Goal: Task Accomplishment & Management: Complete application form

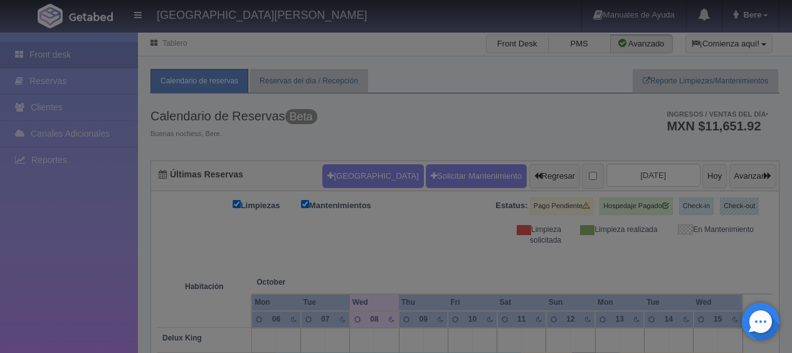
checkbox input "false"
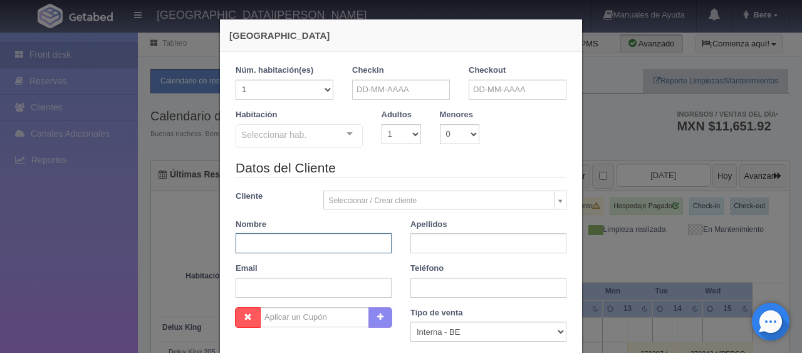
drag, startPoint x: 336, startPoint y: 239, endPoint x: 331, endPoint y: 253, distance: 14.7
click at [331, 252] on input "text" at bounding box center [314, 243] width 156 height 20
paste input "[PERSON_NAME]"
type input "Gustavo"
paste input "Montes"
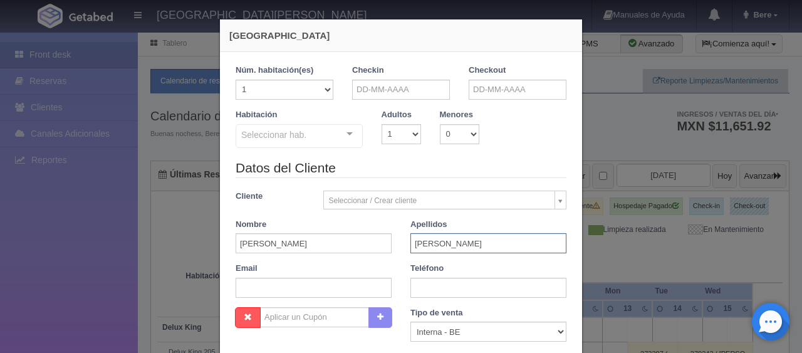
type input "Montes"
click at [423, 286] on input "text" at bounding box center [489, 288] width 156 height 20
click at [452, 292] on input "text" at bounding box center [489, 288] width 156 height 20
paste input "5662330984"
type input "5662330984"
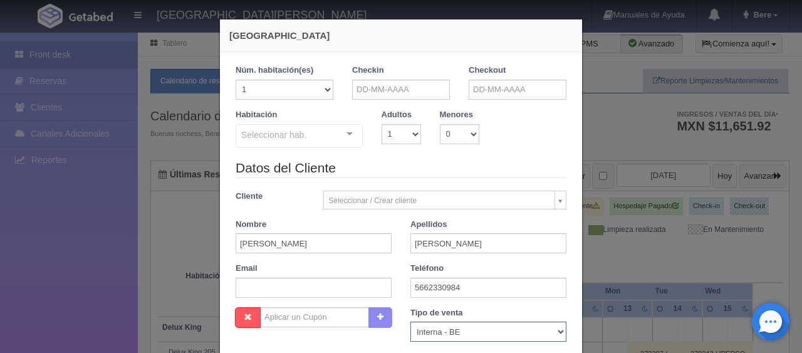
click at [444, 332] on select "Correo Electronico Interna - BE Llamada OTA Externa Otro WALK IN" at bounding box center [489, 332] width 156 height 20
select select "phone"
click at [411, 322] on select "Correo Electronico Interna - BE Llamada OTA Externa Otro WALK IN" at bounding box center [489, 332] width 156 height 20
click at [406, 82] on input "text" at bounding box center [401, 90] width 98 height 20
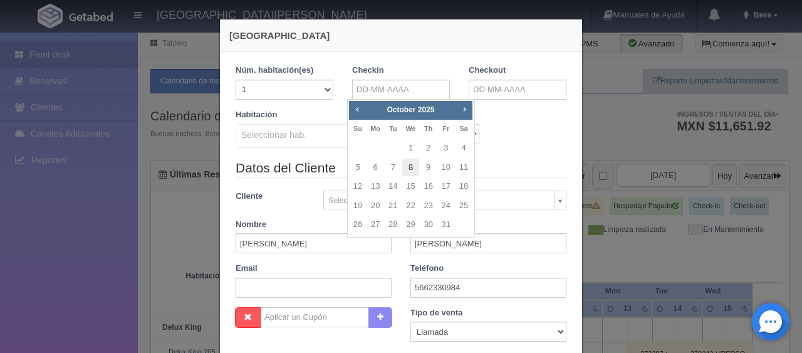
click at [415, 164] on link "8" at bounding box center [410, 168] width 16 height 18
type input "[DATE]"
checkbox input "false"
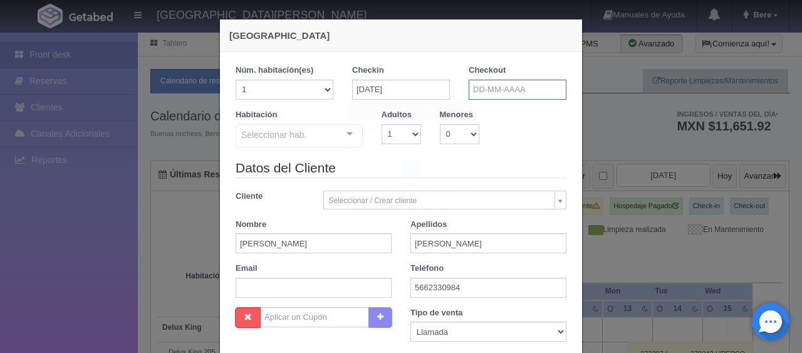
click at [492, 94] on input "text" at bounding box center [518, 90] width 98 height 20
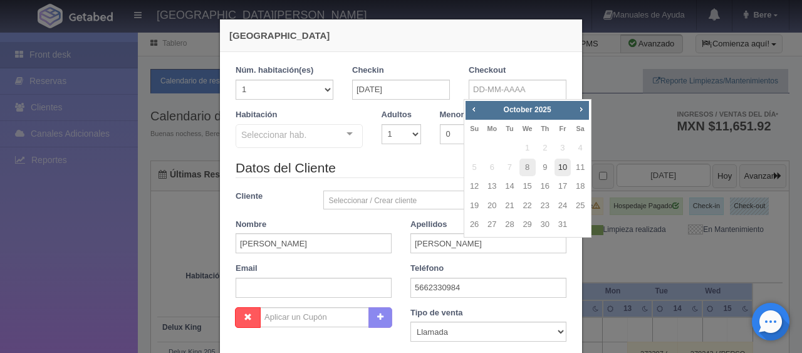
click at [564, 170] on link "10" at bounding box center [563, 168] width 16 height 18
type input "10-10-2025"
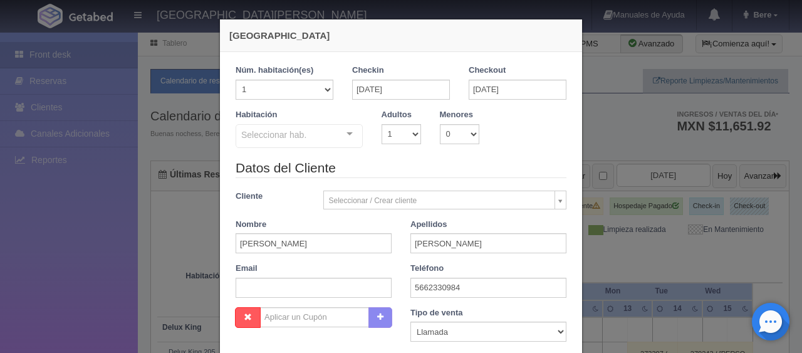
checkbox input "false"
click at [486, 79] on div "Checkout 10-10-2025" at bounding box center [518, 82] width 98 height 35
click at [511, 81] on input "10-10-2025" at bounding box center [518, 90] width 98 height 20
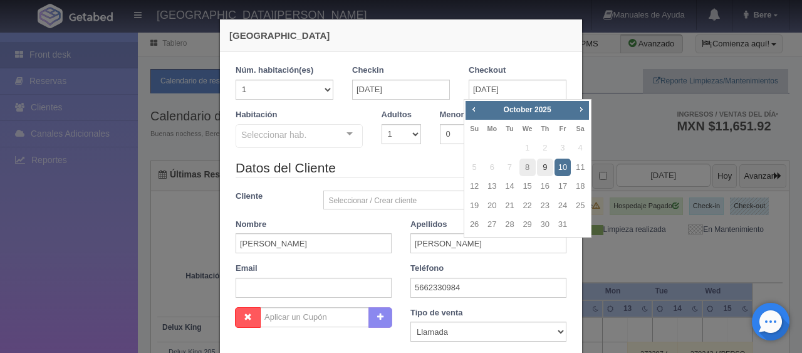
click at [547, 167] on link "9" at bounding box center [545, 168] width 16 height 18
type input "09-10-2025"
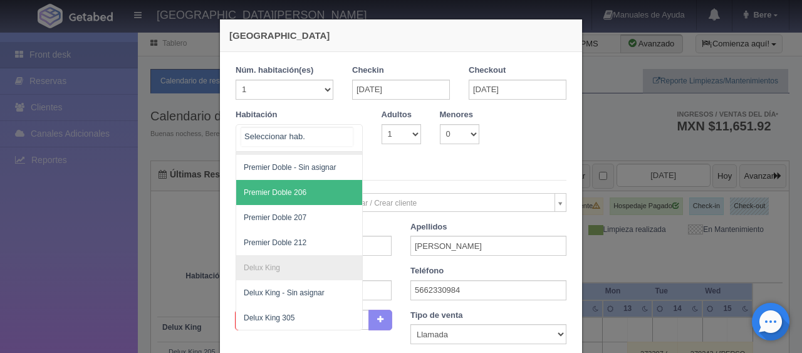
scroll to position [321, 0]
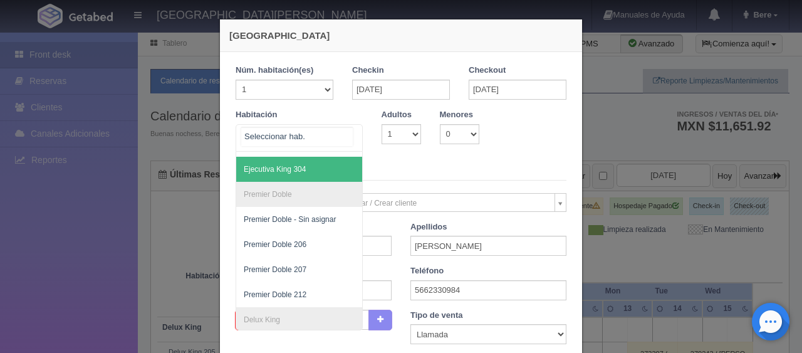
click at [306, 176] on span "Ejecutiva King 304" at bounding box center [341, 169] width 211 height 25
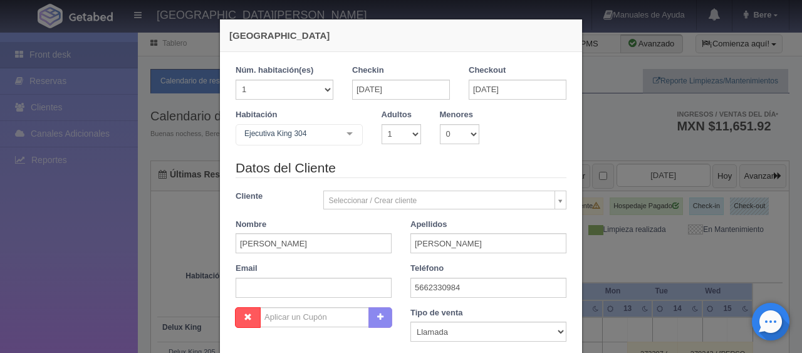
checkbox input "false"
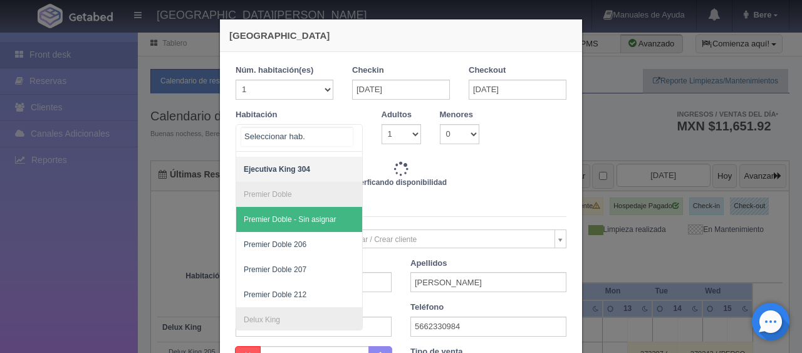
scroll to position [258, 0]
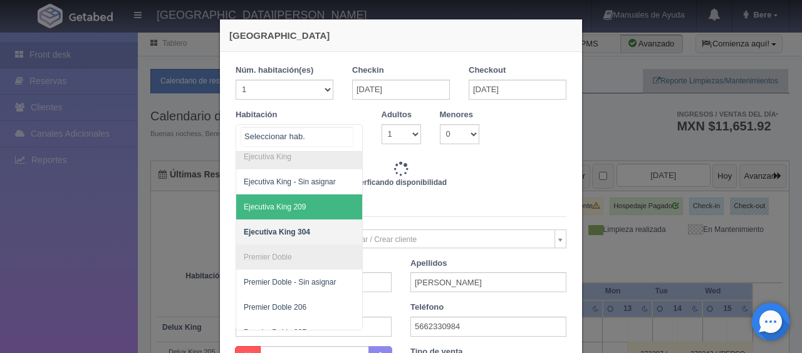
type input "1299.00"
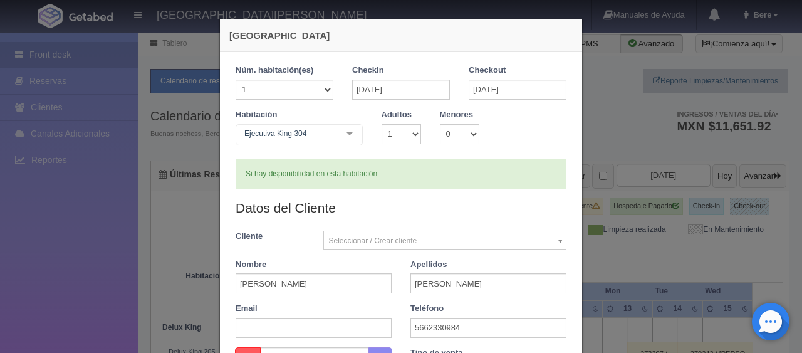
scroll to position [261, 0]
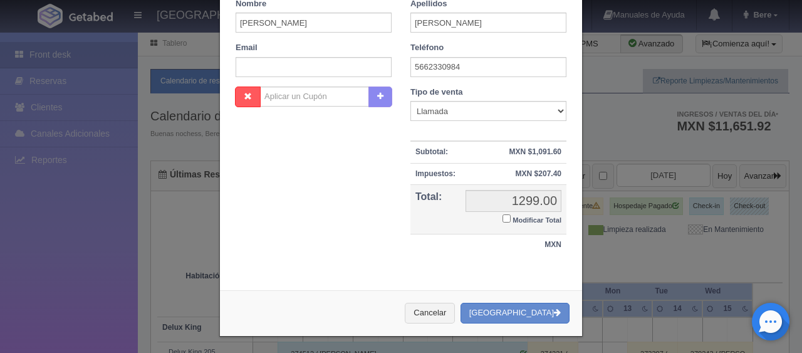
click at [518, 217] on small "Modificar Total" at bounding box center [537, 220] width 49 height 8
click at [511, 217] on input "Modificar Total" at bounding box center [507, 218] width 8 height 8
checkbox input "true"
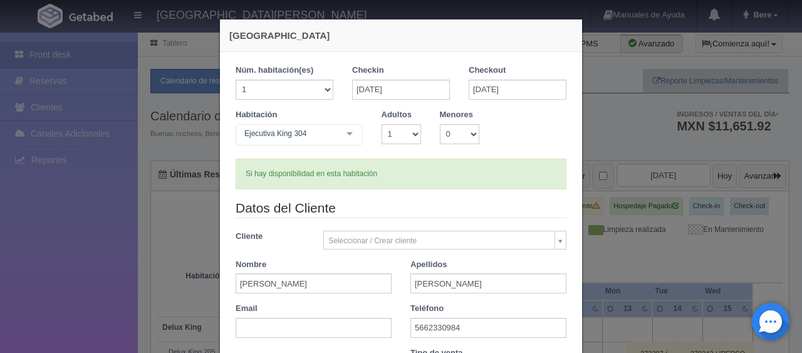
scroll to position [218, 0]
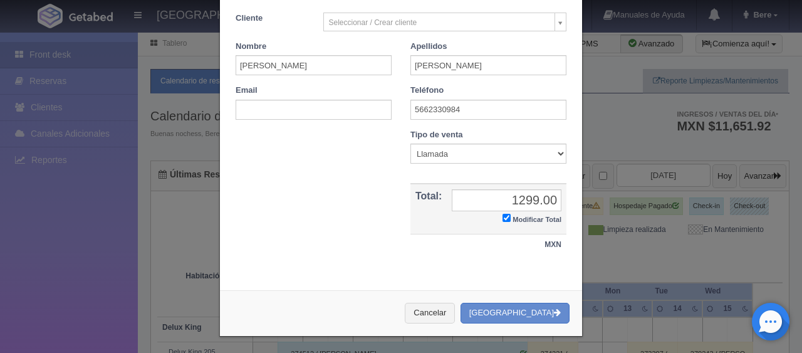
click at [499, 295] on div "Cancelar Crear Reserva" at bounding box center [401, 313] width 362 height 46
click at [500, 305] on button "[GEOGRAPHIC_DATA]" at bounding box center [515, 313] width 109 height 21
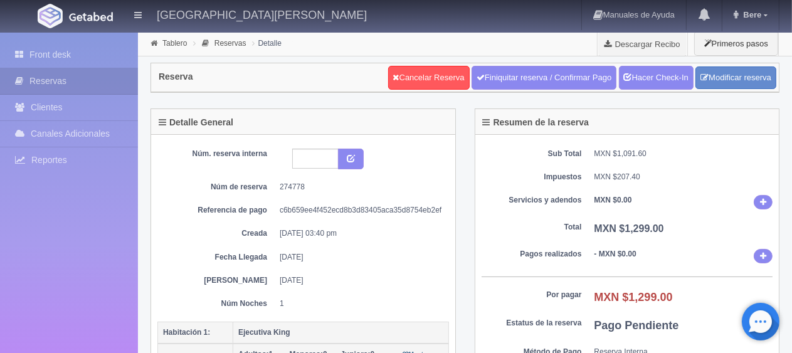
click at [397, 237] on div "Núm. reserva interna Núm de reserva 274778 Referencia de pago c6b659ee4f452ecd8…" at bounding box center [302, 229] width 291 height 160
click at [421, 258] on dd "[DATE]" at bounding box center [360, 257] width 160 height 11
click at [583, 270] on div "Sub Total MXN $1,091.60 Impuestos MXN $207.40 Servicios y adendos MXN $0.00 Tot…" at bounding box center [627, 269] width 304 height 269
click at [70, 56] on link "Front desk" at bounding box center [69, 55] width 138 height 26
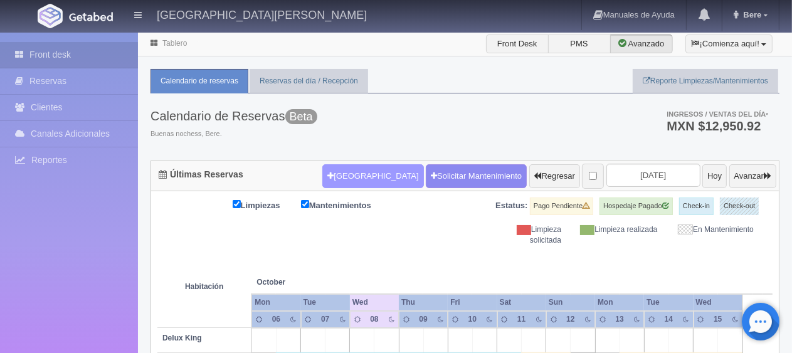
click at [349, 176] on button "[GEOGRAPHIC_DATA]" at bounding box center [372, 176] width 101 height 24
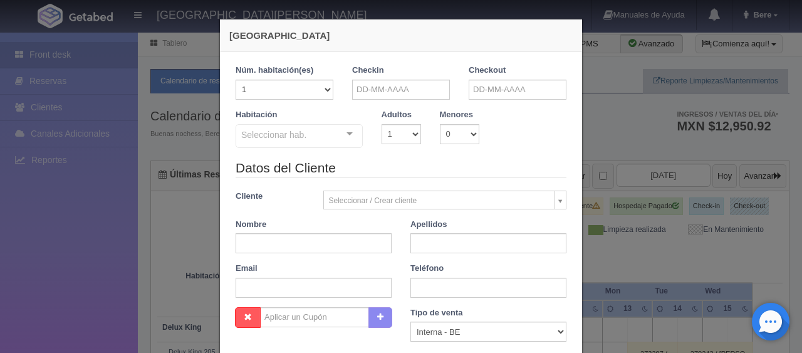
checkbox input "false"
click at [394, 96] on input "text" at bounding box center [401, 90] width 98 height 20
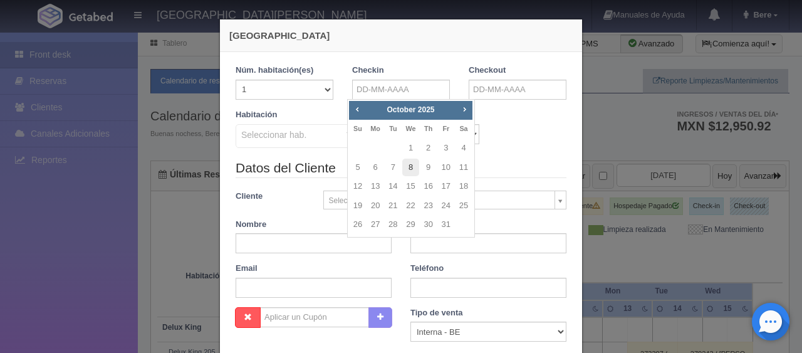
click at [414, 167] on link "8" at bounding box center [410, 168] width 16 height 18
type input "[DATE]"
checkbox input "false"
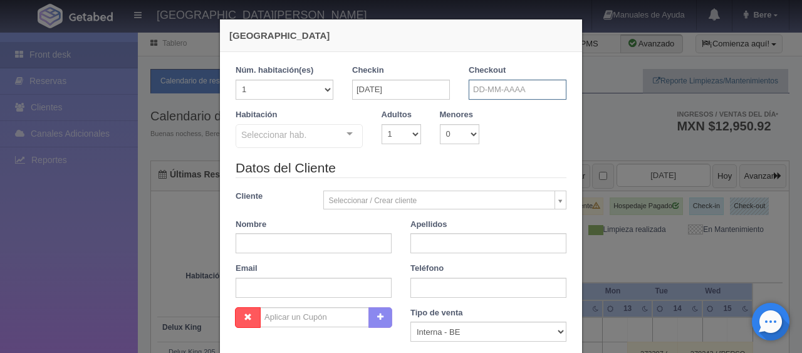
click at [497, 89] on input "text" at bounding box center [518, 90] width 98 height 20
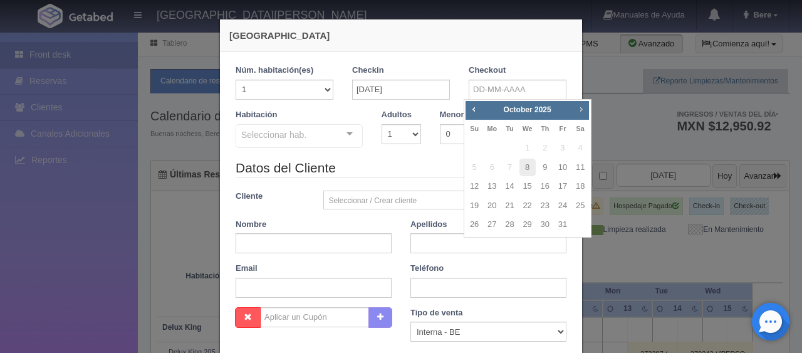
click at [582, 110] on span "Next" at bounding box center [581, 109] width 10 height 10
click at [548, 169] on link "6" at bounding box center [545, 168] width 16 height 18
type input "[DATE]"
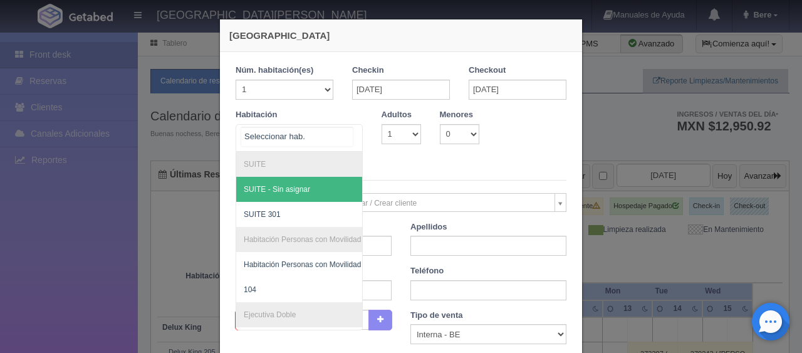
click at [346, 133] on div at bounding box center [349, 134] width 25 height 19
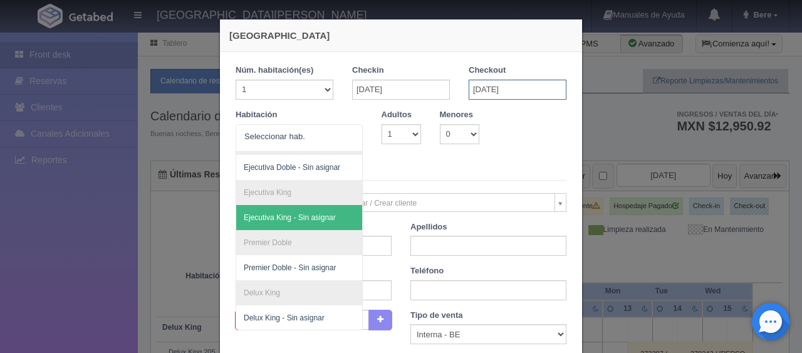
click at [473, 87] on input "[DATE]" at bounding box center [518, 90] width 98 height 20
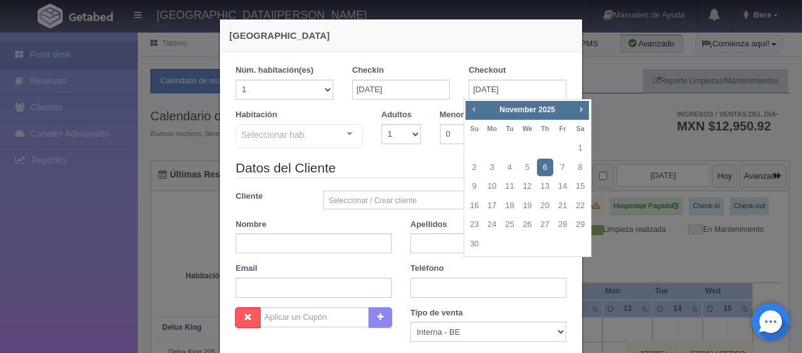
click at [469, 112] on span "Prev" at bounding box center [474, 109] width 10 height 10
click at [590, 109] on div "Prev Next [DATE] Su Mo Tu We Th Fr Sa 1 2 3 4 5 6 7 8 9 10 11 12 13 14 15 16 17…" at bounding box center [528, 168] width 128 height 139
click at [584, 108] on span "Next" at bounding box center [581, 109] width 10 height 10
click at [543, 167] on link "6" at bounding box center [545, 168] width 16 height 18
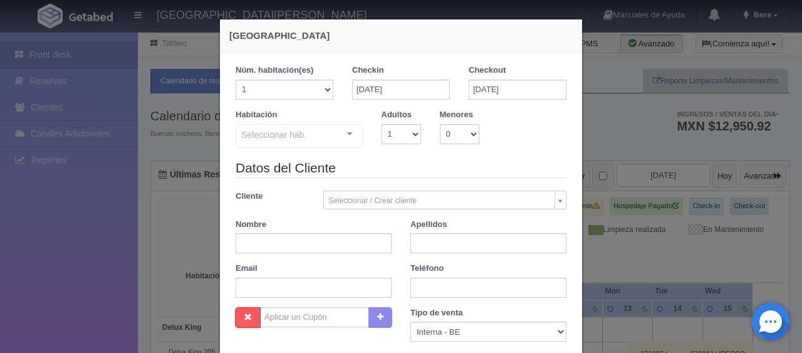
click at [328, 126] on div "Seleccionar hab." at bounding box center [299, 136] width 127 height 24
checkbox input "false"
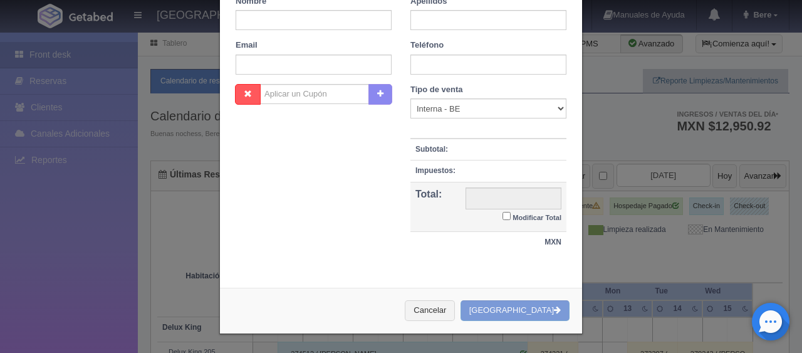
click at [692, 197] on div "[GEOGRAPHIC_DATA] 1 Núm. habitación(es) 1 2 3 4 5 6 7 8 9 10 11 12 13 14 15 16 …" at bounding box center [401, 176] width 802 height 353
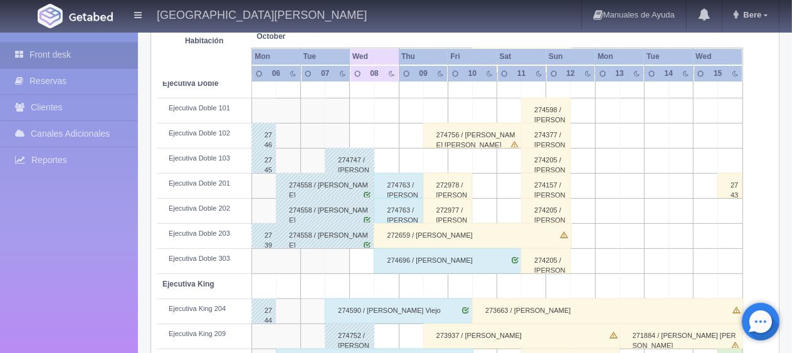
scroll to position [167, 0]
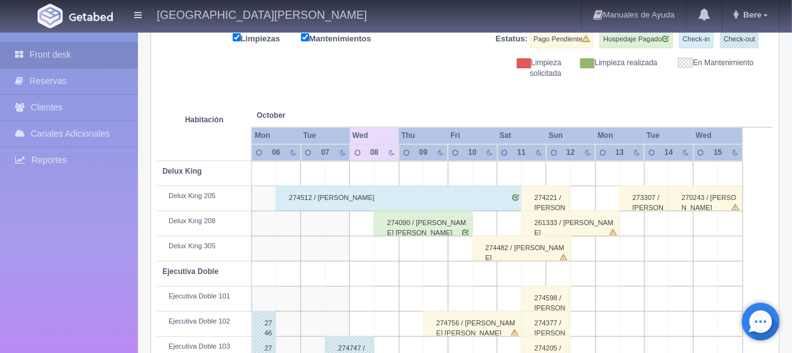
click at [467, 52] on div "Estatus: Pago Pendiente Hospedaje Pagado Check-in Check-out" at bounding box center [619, 44] width 308 height 27
click at [467, 53] on div "Estatus: Pago Pendiente Hospedaje Pagado Check-in Check-out" at bounding box center [619, 44] width 308 height 27
click at [462, 56] on div "Limpiezas Mantenimientos Estatus: Pago Pendiente Hospedaje Pagado Check-in Chec…" at bounding box center [464, 55] width 615 height 48
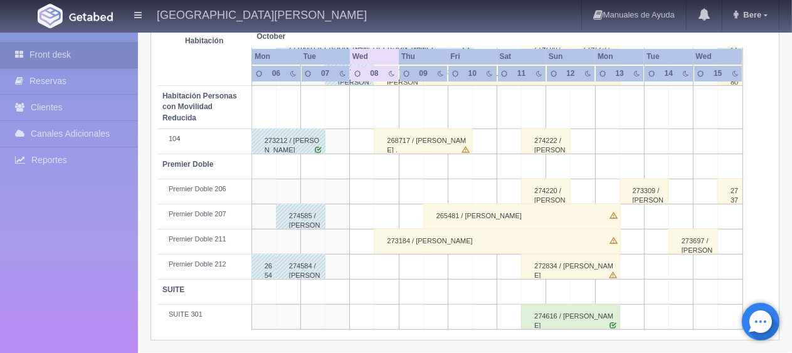
scroll to position [229, 0]
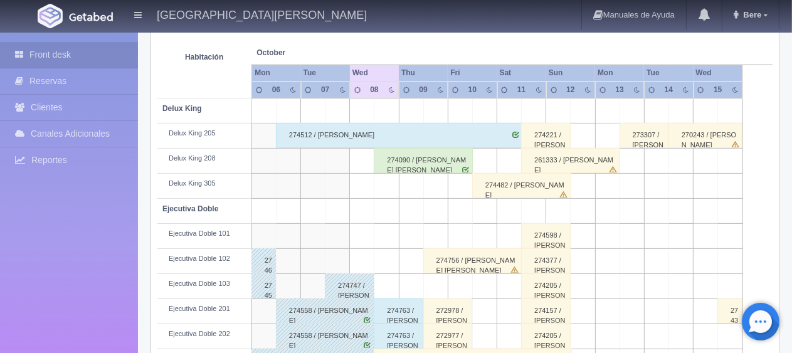
click at [419, 164] on div "274090 / [PERSON_NAME] [PERSON_NAME]" at bounding box center [423, 160] width 99 height 25
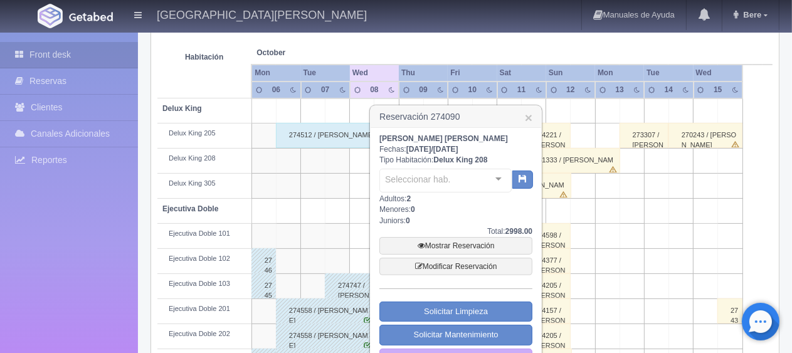
scroll to position [292, 0]
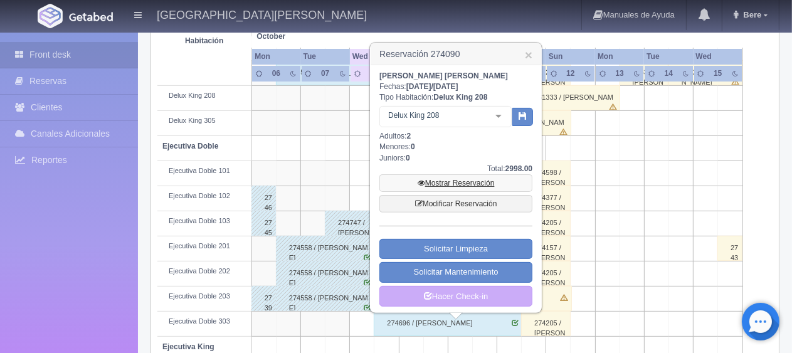
click at [454, 184] on link "Mostrar Reservación" at bounding box center [455, 183] width 153 height 18
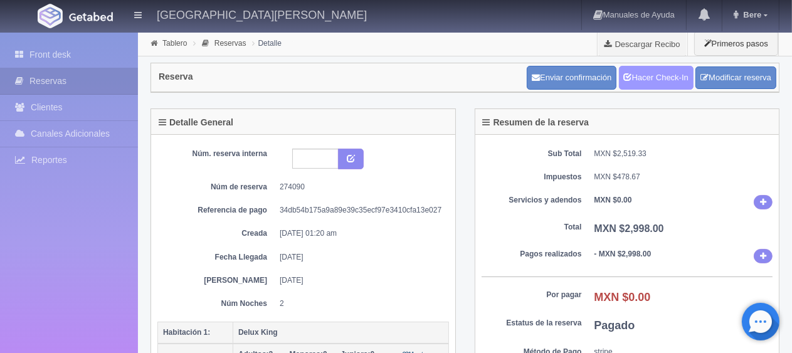
click at [672, 73] on link "Hacer Check-In" at bounding box center [656, 78] width 75 height 24
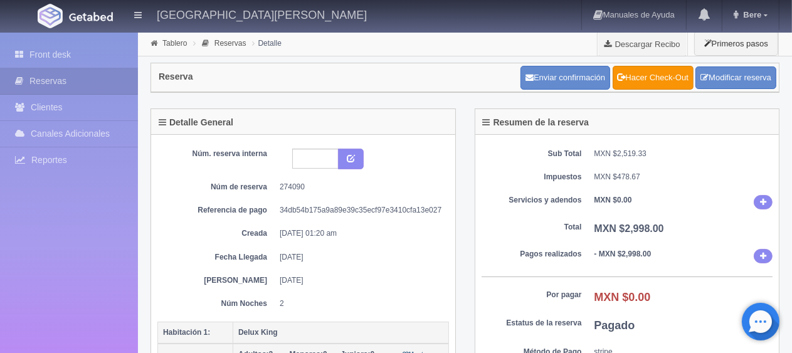
click at [374, 163] on div at bounding box center [360, 159] width 154 height 21
click at [359, 234] on dd "[DATE] 01:20 am" at bounding box center [360, 233] width 160 height 11
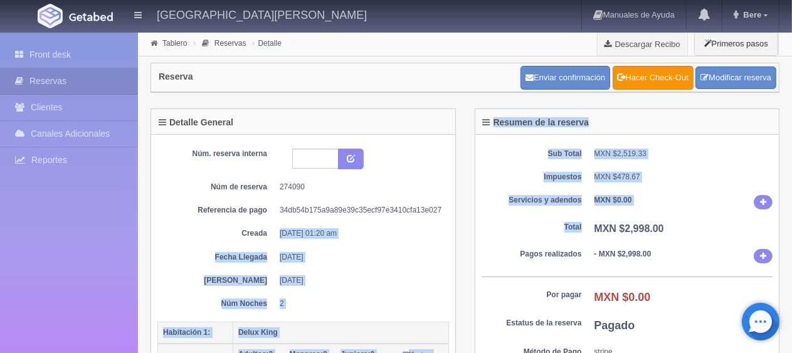
drag, startPoint x: 470, startPoint y: 220, endPoint x: 480, endPoint y: 219, distance: 10.0
click at [481, 220] on div "Detalle General Núm. reserva interna Núm de reserva 274090 Referencia de pago 3…" at bounding box center [465, 291] width 648 height 367
click at [406, 260] on dd "[DATE]" at bounding box center [360, 257] width 160 height 11
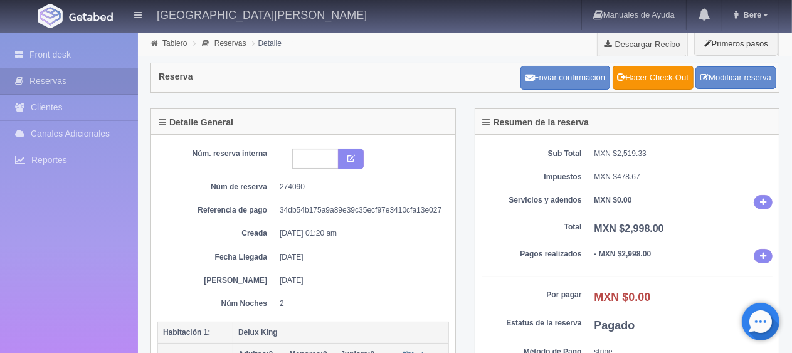
drag, startPoint x: 286, startPoint y: 196, endPoint x: 351, endPoint y: 247, distance: 82.6
click at [351, 247] on div "Núm. reserva interna Núm de reserva 274090 Referencia de pago 34db54b175a9a89e3…" at bounding box center [302, 229] width 291 height 160
click at [357, 254] on dd "[DATE]" at bounding box center [360, 257] width 160 height 11
click at [333, 259] on dd "[DATE]" at bounding box center [360, 257] width 160 height 11
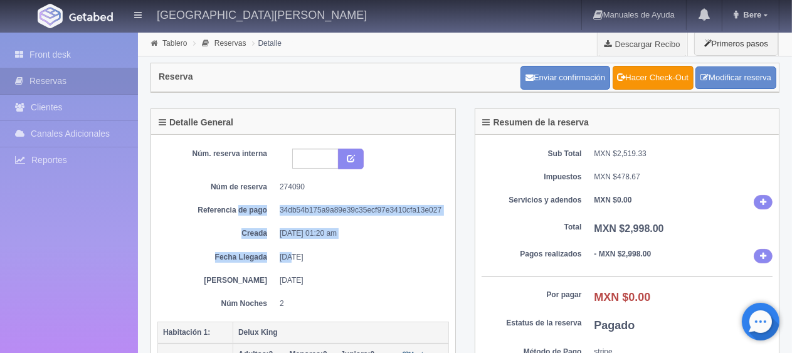
drag, startPoint x: 272, startPoint y: 249, endPoint x: 238, endPoint y: 212, distance: 50.1
click at [238, 212] on div "Núm. reserva interna Núm de reserva 274090 Referencia de pago 34db54b175a9a89e3…" at bounding box center [302, 229] width 291 height 160
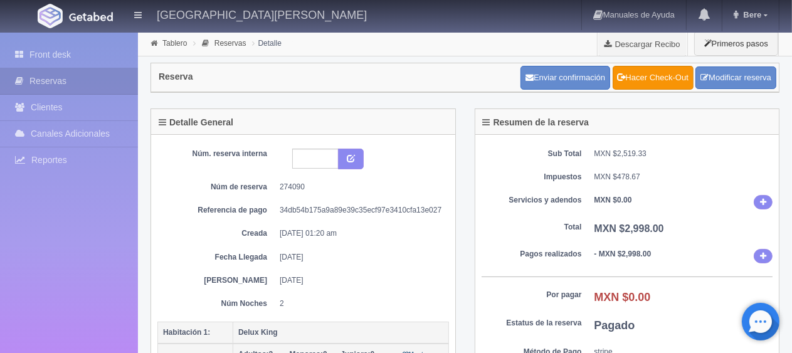
click at [328, 280] on dd "[DATE]" at bounding box center [360, 280] width 160 height 11
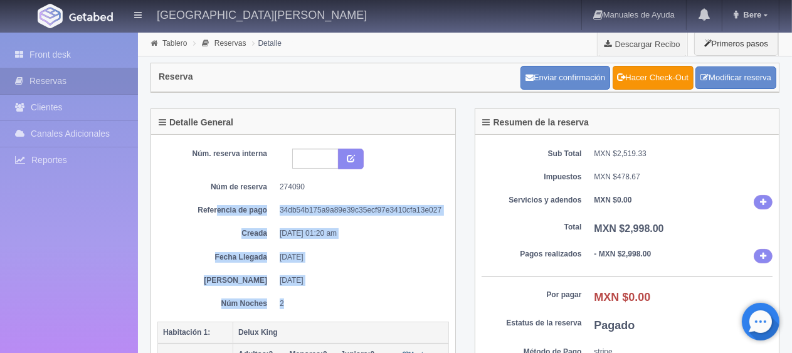
drag, startPoint x: 283, startPoint y: 267, endPoint x: 216, endPoint y: 203, distance: 93.1
click at [216, 203] on div "Núm. reserva interna Núm de reserva 274090 Referencia de pago 34db54b175a9a89e3…" at bounding box center [302, 229] width 291 height 160
click at [351, 225] on div "Núm. reserva interna Núm de reserva 274090 Referencia de pago 34db54b175a9a89e3…" at bounding box center [302, 229] width 291 height 160
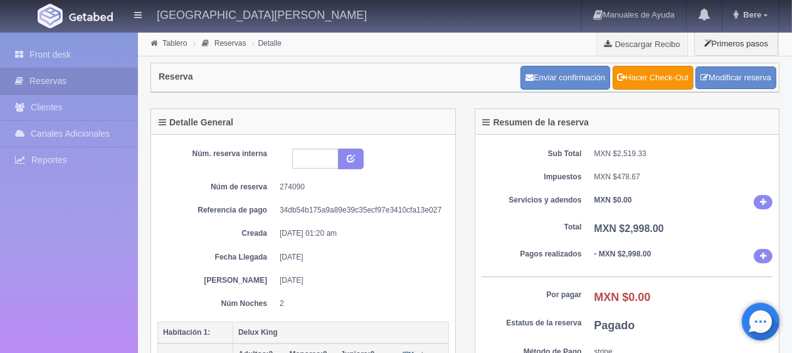
drag, startPoint x: 355, startPoint y: 230, endPoint x: 231, endPoint y: 229, distance: 124.1
click at [231, 229] on dl "Creada [DATE] 01:20 am" at bounding box center [303, 233] width 273 height 11
click at [228, 230] on dt "Creada" at bounding box center [217, 233] width 100 height 11
click at [337, 237] on div "Núm. reserva interna Núm de reserva 274090 Referencia de pago 34db54b175a9a89e3…" at bounding box center [302, 229] width 291 height 160
click at [335, 266] on div "Núm. reserva interna Núm de reserva 274090 Referencia de pago 34db54b175a9a89e3…" at bounding box center [302, 229] width 291 height 160
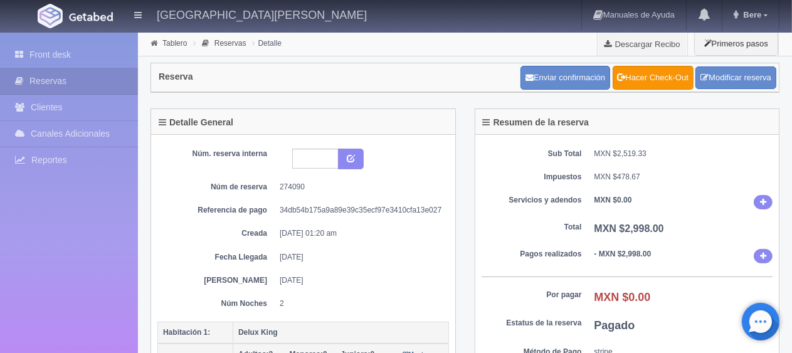
drag, startPoint x: 357, startPoint y: 232, endPoint x: 199, endPoint y: 221, distance: 159.0
click at [199, 221] on div "Núm. reserva interna Núm de reserva 274090 Referencia de pago 34db54b175a9a89e3…" at bounding box center [302, 229] width 291 height 160
click at [229, 232] on dt "Creada" at bounding box center [217, 233] width 100 height 11
click at [234, 219] on div "Núm. reserva interna Núm de reserva 274090 Referencia de pago 34db54b175a9a89e3…" at bounding box center [302, 229] width 291 height 160
drag, startPoint x: 347, startPoint y: 213, endPoint x: 196, endPoint y: 229, distance: 151.3
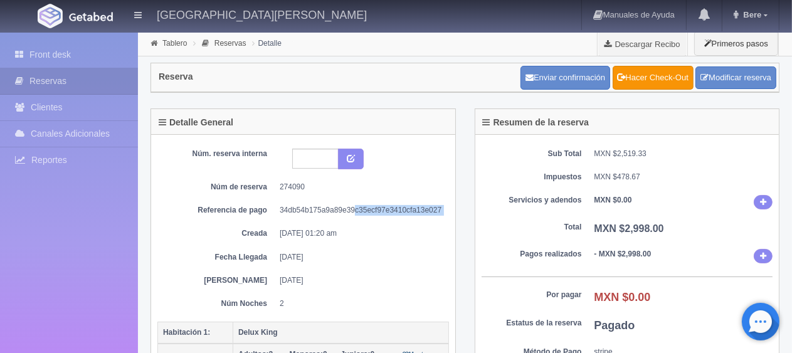
click at [196, 229] on div "Núm. reserva interna Núm de reserva 274090 Referencia de pago 34db54b175a9a89e3…" at bounding box center [302, 229] width 291 height 160
click at [288, 236] on dd "[DATE] 01:20 am" at bounding box center [360, 233] width 160 height 11
click at [340, 231] on dd "[DATE] 01:20 am" at bounding box center [360, 233] width 160 height 11
drag, startPoint x: 331, startPoint y: 233, endPoint x: 194, endPoint y: 225, distance: 136.9
click at [194, 225] on div "Núm. reserva interna Núm de reserva 274090 Referencia de pago 34db54b175a9a89e3…" at bounding box center [302, 229] width 291 height 160
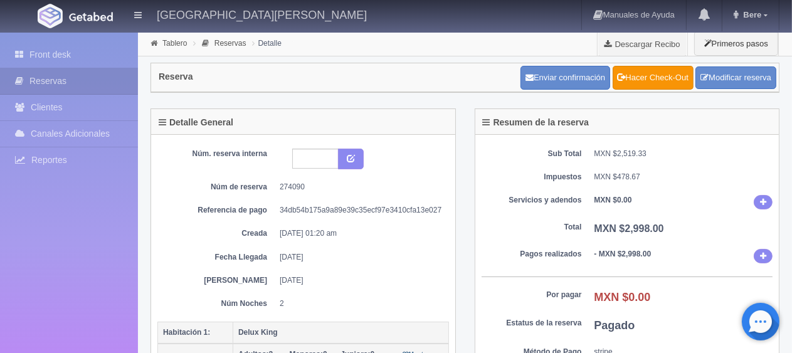
click at [207, 231] on dt "Creada" at bounding box center [217, 233] width 100 height 11
click at [231, 252] on dt "Fecha Llegada" at bounding box center [217, 257] width 100 height 11
drag, startPoint x: 338, startPoint y: 254, endPoint x: 227, endPoint y: 237, distance: 112.9
click at [227, 239] on div "Núm. reserva interna Núm de reserva 274090 Referencia de pago 34db54b175a9a89e3…" at bounding box center [302, 229] width 291 height 160
drag, startPoint x: 228, startPoint y: 230, endPoint x: 319, endPoint y: 242, distance: 91.7
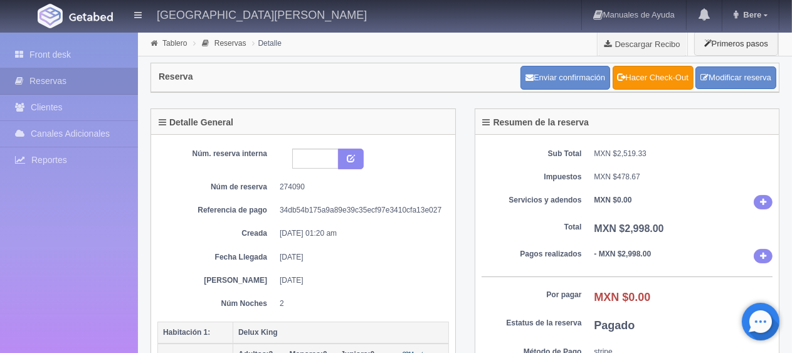
click at [319, 242] on div "Núm. reserva interna Núm de reserva 274090 Referencia de pago 34db54b175a9a89e3…" at bounding box center [302, 229] width 291 height 160
click at [327, 252] on dd "[DATE]" at bounding box center [360, 257] width 160 height 11
click at [354, 268] on div "Núm. reserva interna Núm de reserva 274090 Referencia de pago 34db54b175a9a89e3…" at bounding box center [302, 229] width 291 height 160
drag, startPoint x: 246, startPoint y: 259, endPoint x: 235, endPoint y: 206, distance: 53.7
click at [235, 216] on div "Núm. reserva interna Núm de reserva 274090 Referencia de pago 34db54b175a9a89e3…" at bounding box center [302, 229] width 291 height 160
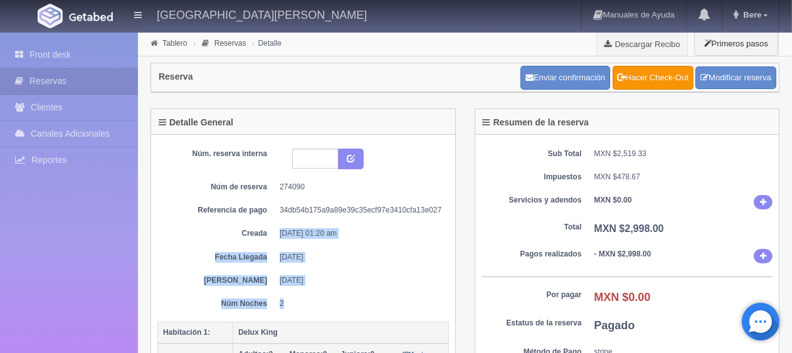
click at [285, 259] on dd "[DATE]" at bounding box center [360, 257] width 160 height 11
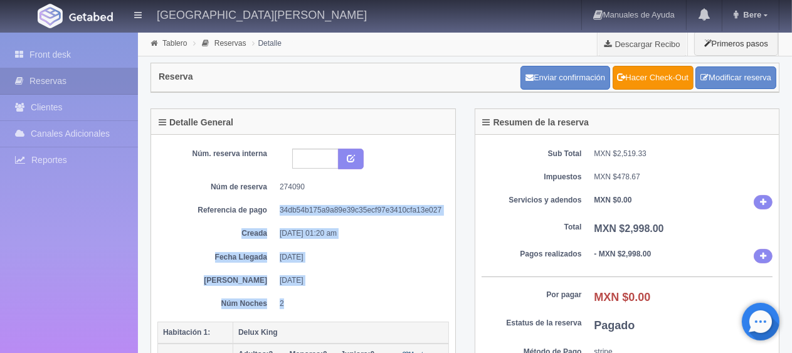
drag, startPoint x: 369, startPoint y: 295, endPoint x: 239, endPoint y: 186, distance: 169.0
click at [238, 188] on div "Núm. reserva interna Núm de reserva 274090 Referencia de pago 34db54b175a9a89e3…" at bounding box center [302, 229] width 291 height 160
click at [274, 200] on div "Núm. reserva interna Núm de reserva 274090 Referencia de pago 34db54b175a9a89e3…" at bounding box center [302, 229] width 291 height 160
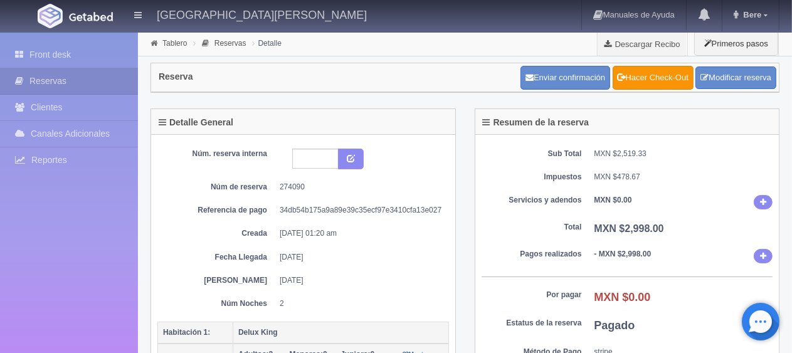
click at [273, 209] on dl "Referencia de pago 34db54b175a9a89e39c35ecf97e3410cfa13e027" at bounding box center [303, 210] width 273 height 11
drag, startPoint x: 306, startPoint y: 296, endPoint x: 233, endPoint y: 202, distance: 118.9
click at [228, 227] on div "Núm. reserva interna Núm de reserva 274090 Referencia de pago 34db54b175a9a89e3…" at bounding box center [302, 229] width 291 height 160
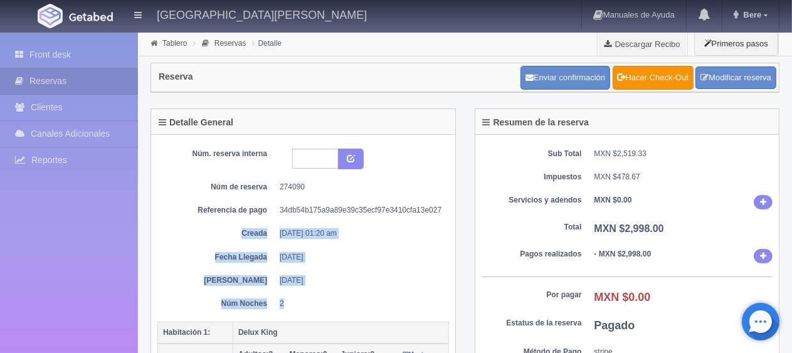
click at [340, 260] on div "Núm. reserva interna Núm de reserva 274090 Referencia de pago 34db54b175a9a89e3…" at bounding box center [302, 229] width 291 height 160
drag, startPoint x: 366, startPoint y: 232, endPoint x: 246, endPoint y: 223, distance: 120.7
click at [246, 223] on div "Núm. reserva interna Núm de reserva 274090 Referencia de pago 34db54b175a9a89e3…" at bounding box center [302, 229] width 291 height 160
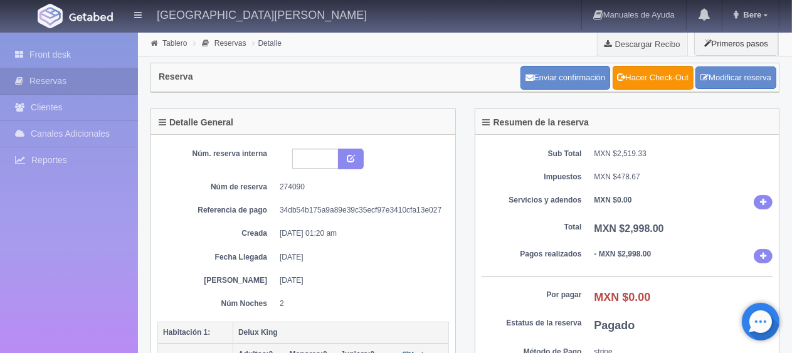
click at [330, 238] on div "Núm. reserva interna Núm de reserva 274090 Referencia de pago 34db54b175a9a89e3…" at bounding box center [302, 229] width 291 height 160
